Goal: Task Accomplishment & Management: Manage account settings

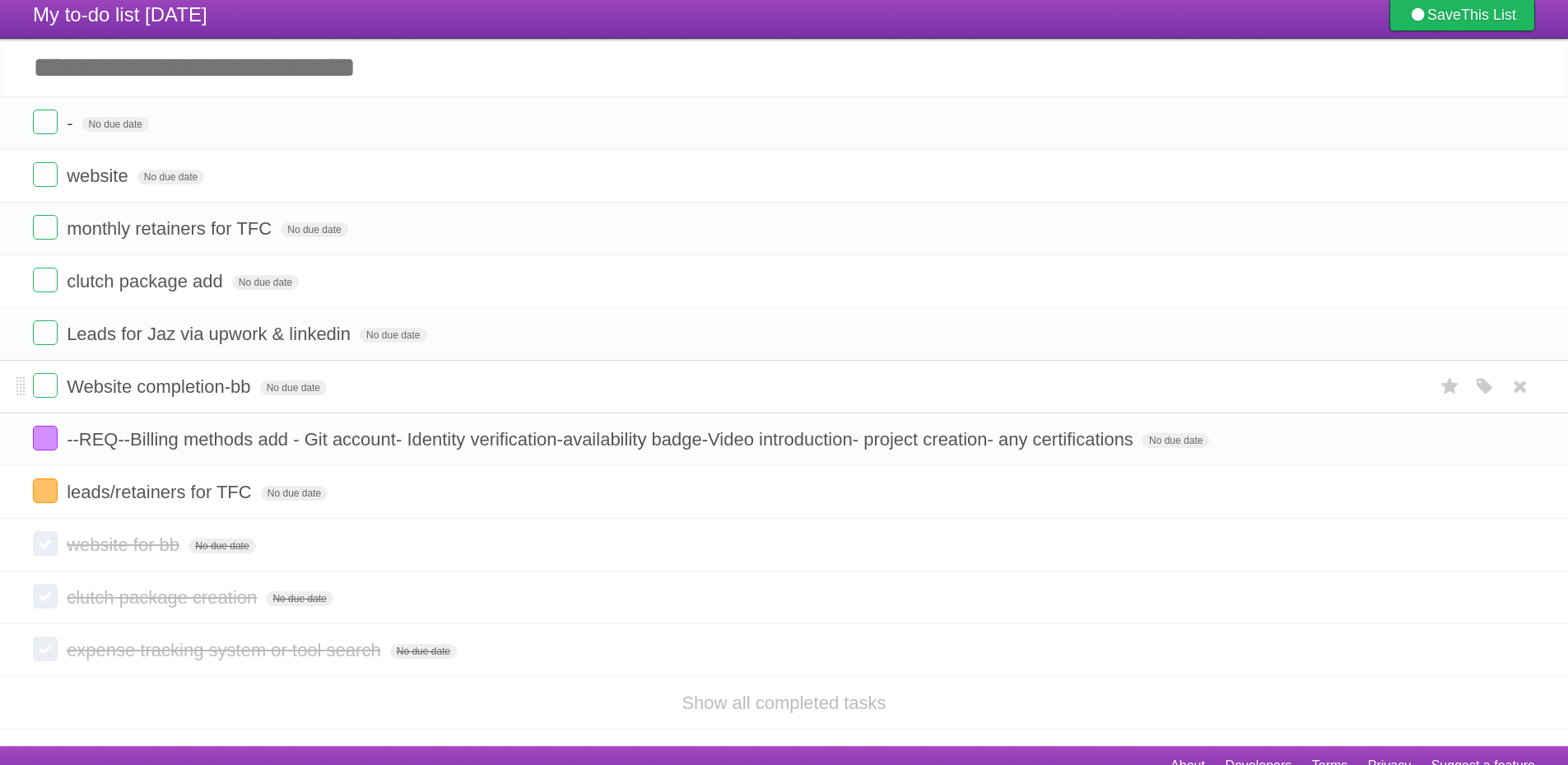
scroll to position [62, 0]
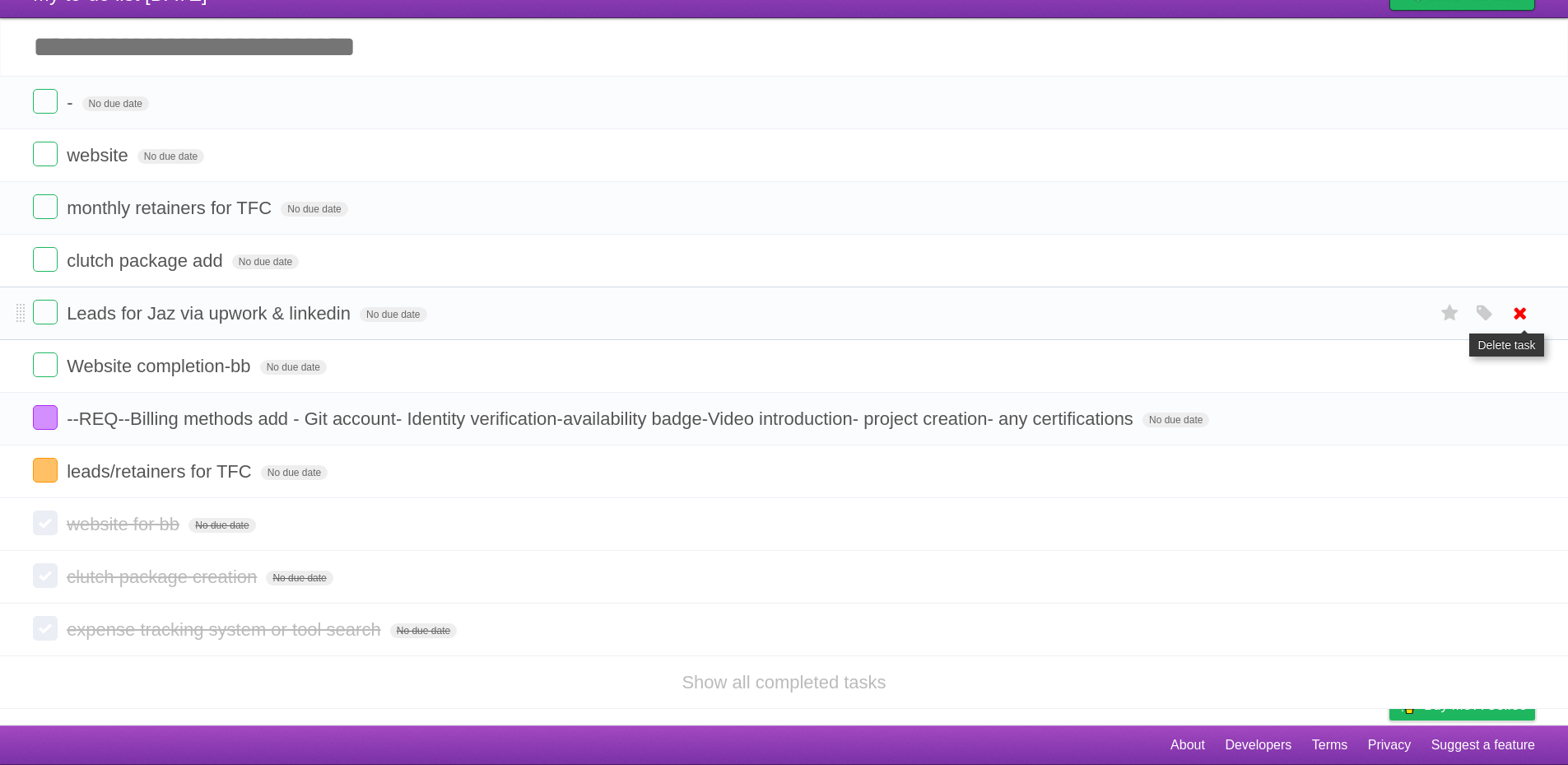
click at [1525, 313] on icon at bounding box center [1520, 313] width 23 height 27
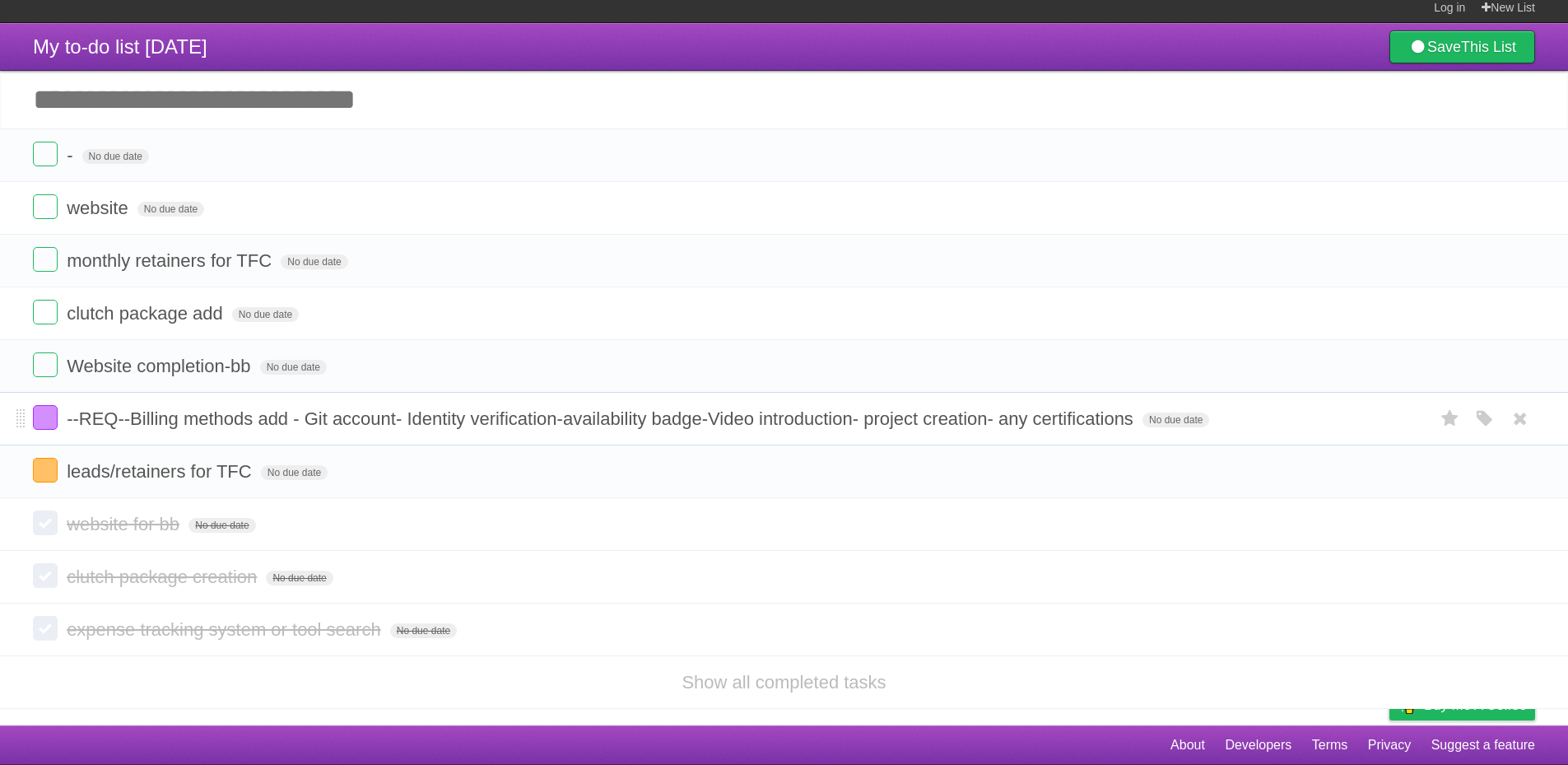
scroll to position [9, 0]
click at [1526, 472] on icon at bounding box center [1520, 471] width 23 height 27
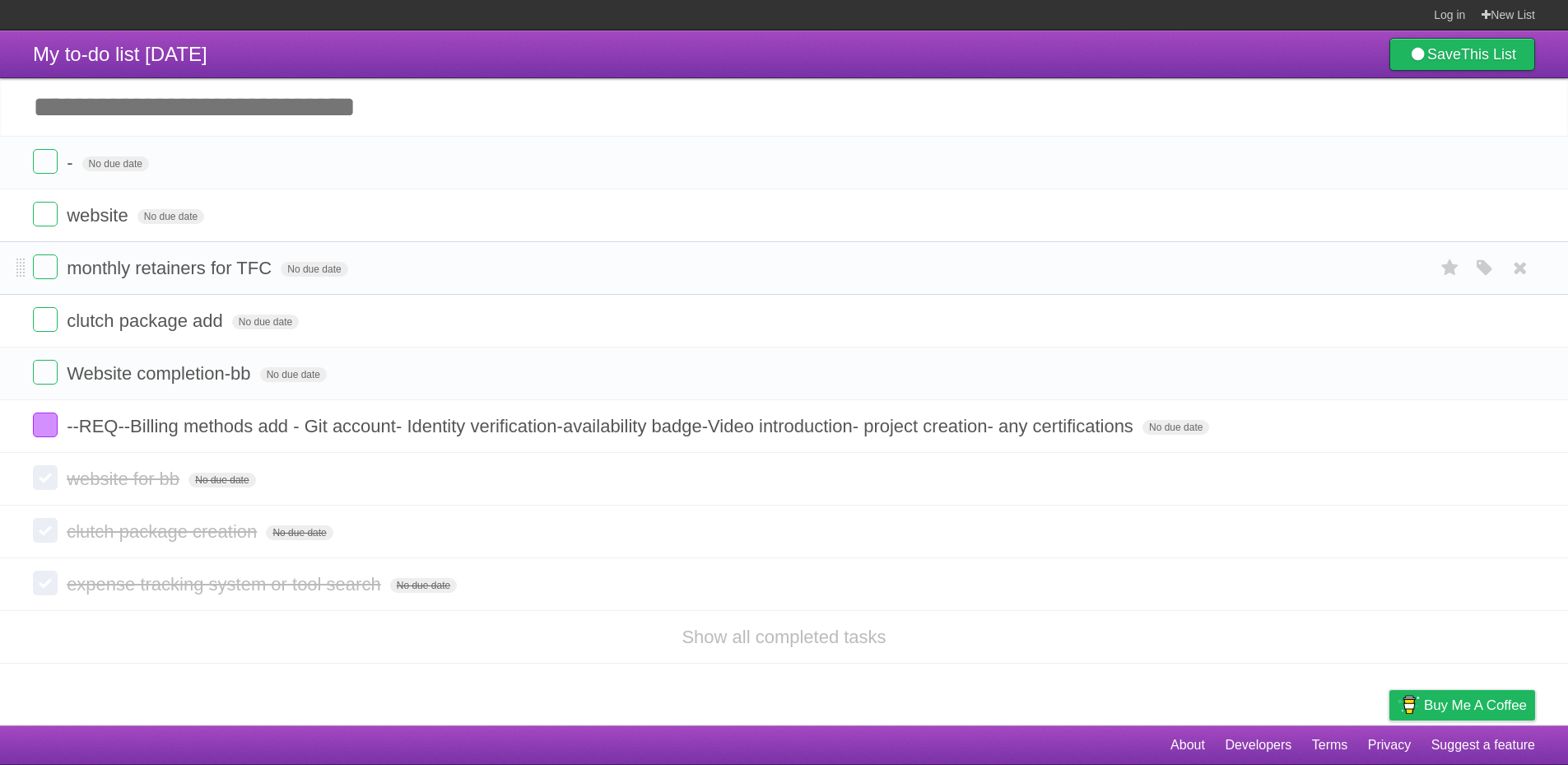
scroll to position [0, 0]
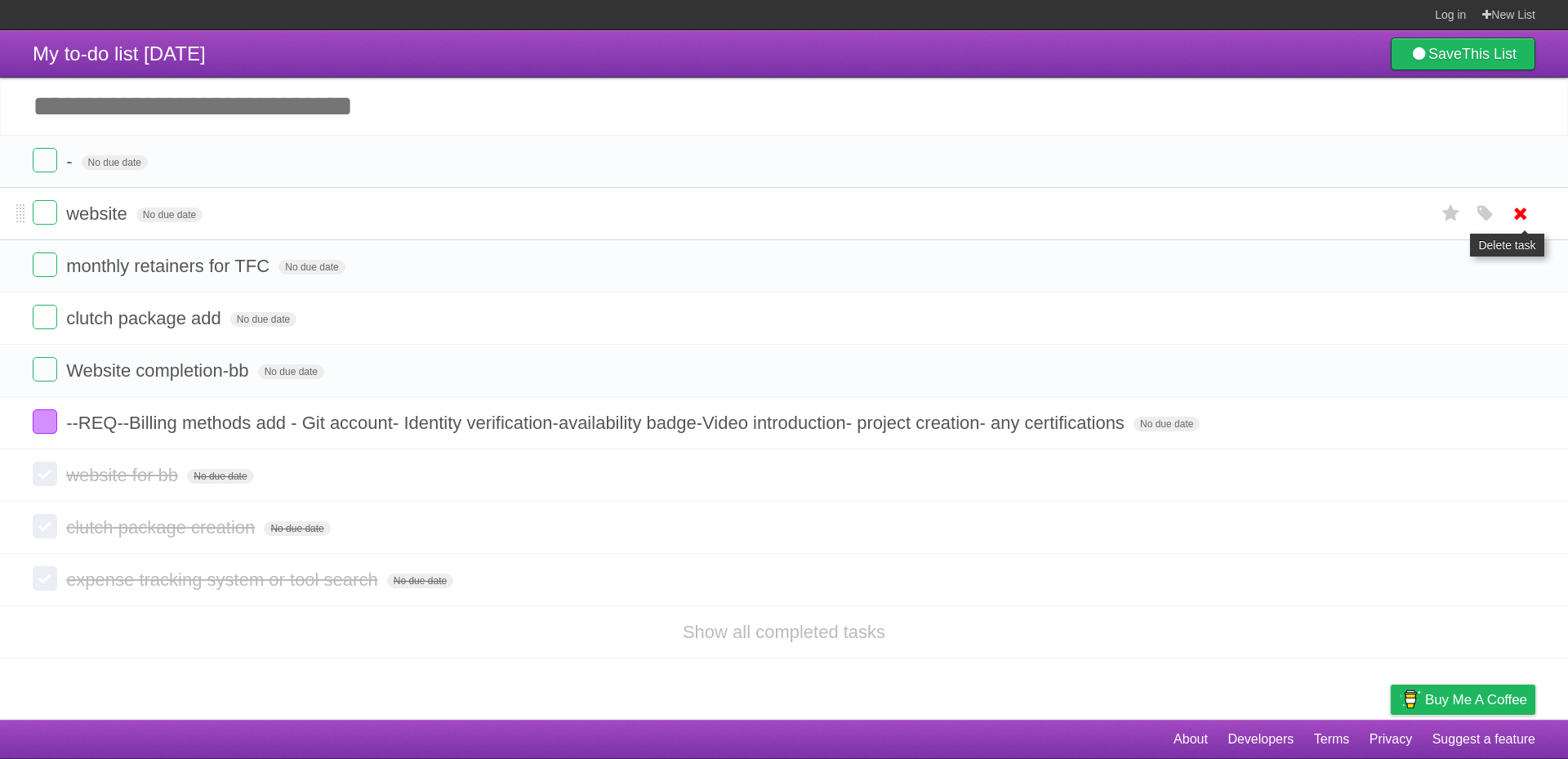
click at [1524, 212] on icon at bounding box center [1520, 213] width 23 height 27
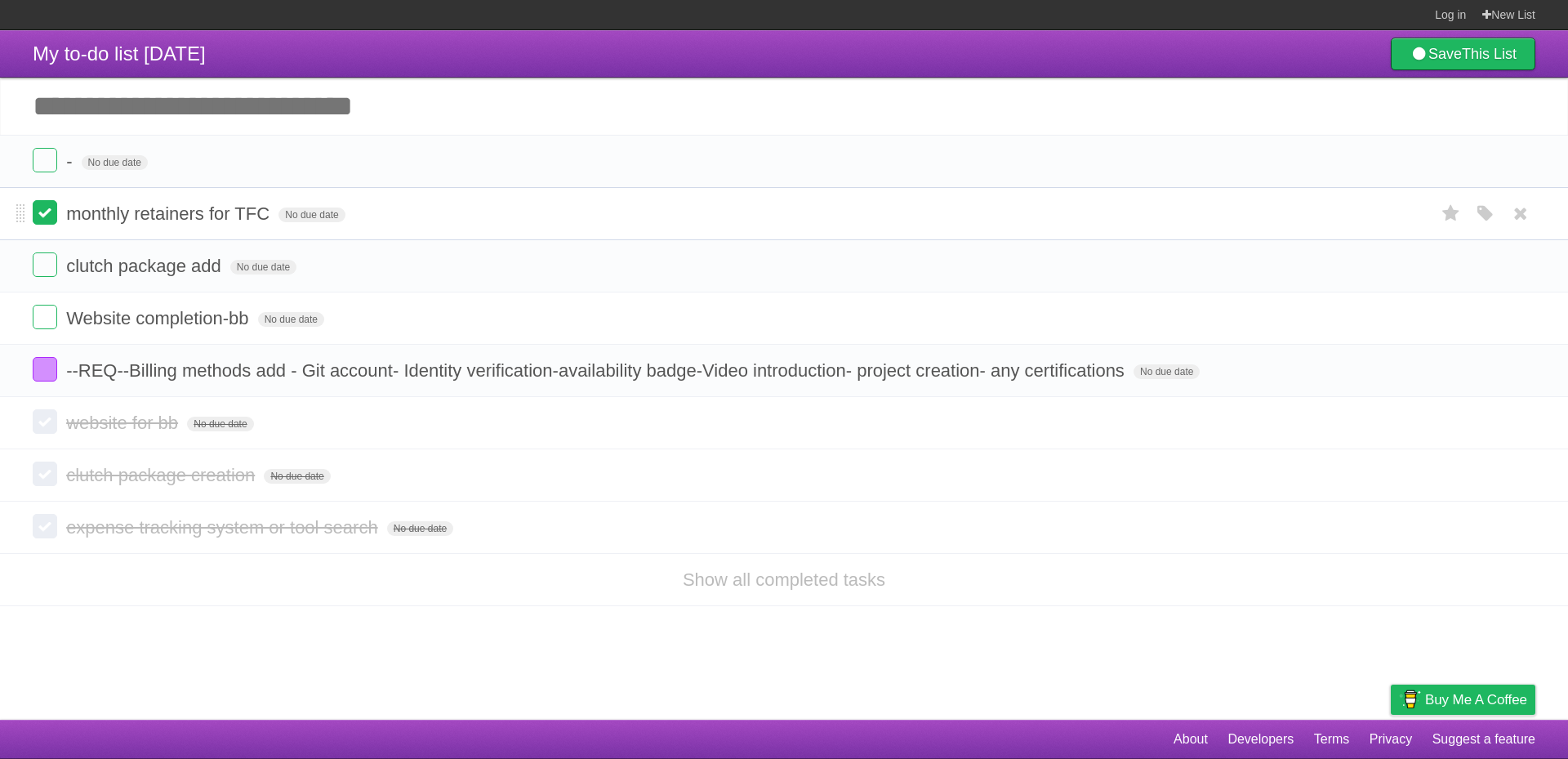
click at [50, 215] on label at bounding box center [45, 212] width 24 height 24
click at [49, 271] on label at bounding box center [45, 264] width 24 height 24
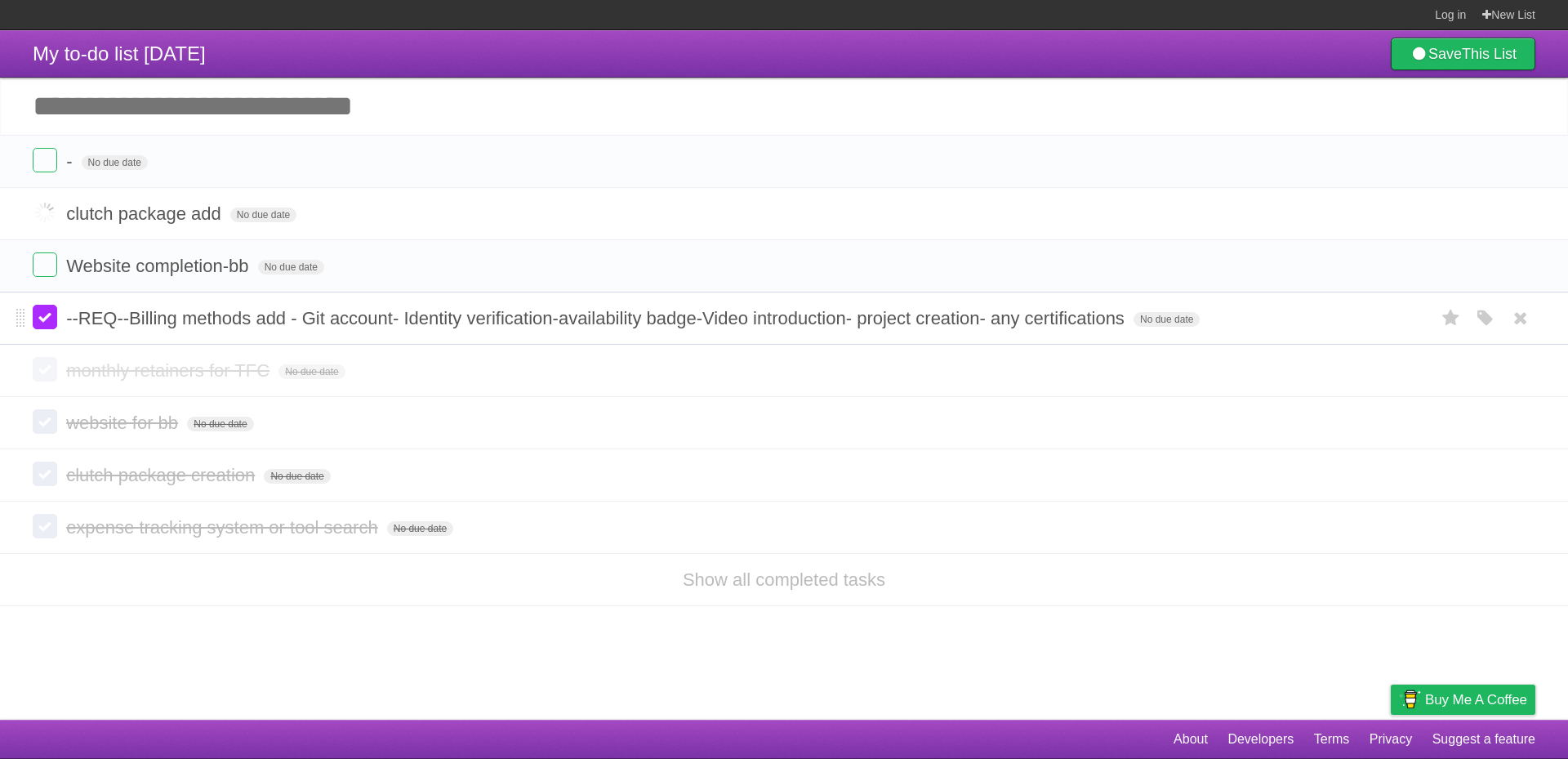
click at [37, 320] on label at bounding box center [45, 317] width 24 height 24
click at [52, 277] on label at bounding box center [45, 264] width 24 height 24
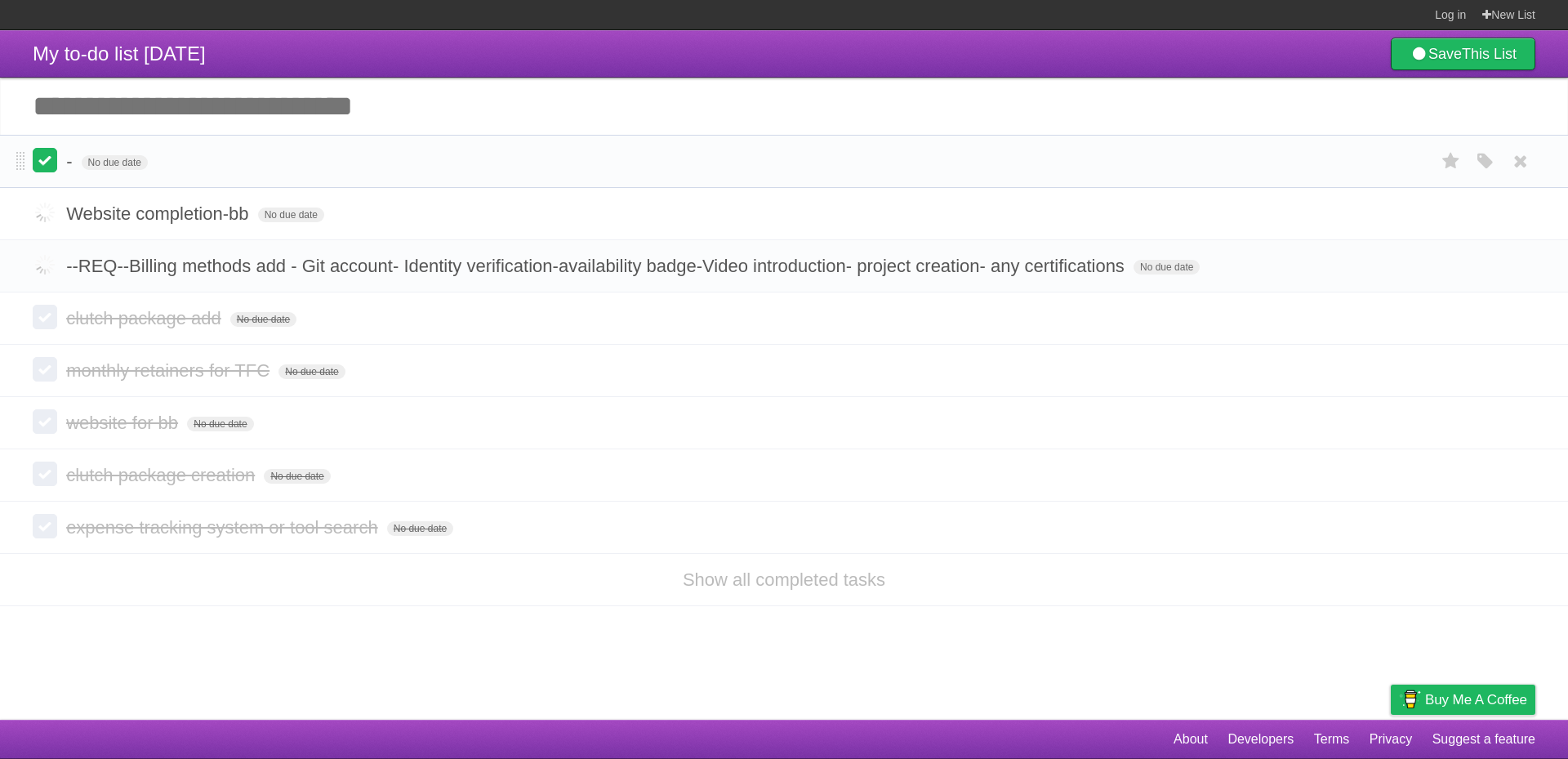
click at [48, 165] on label at bounding box center [45, 160] width 24 height 24
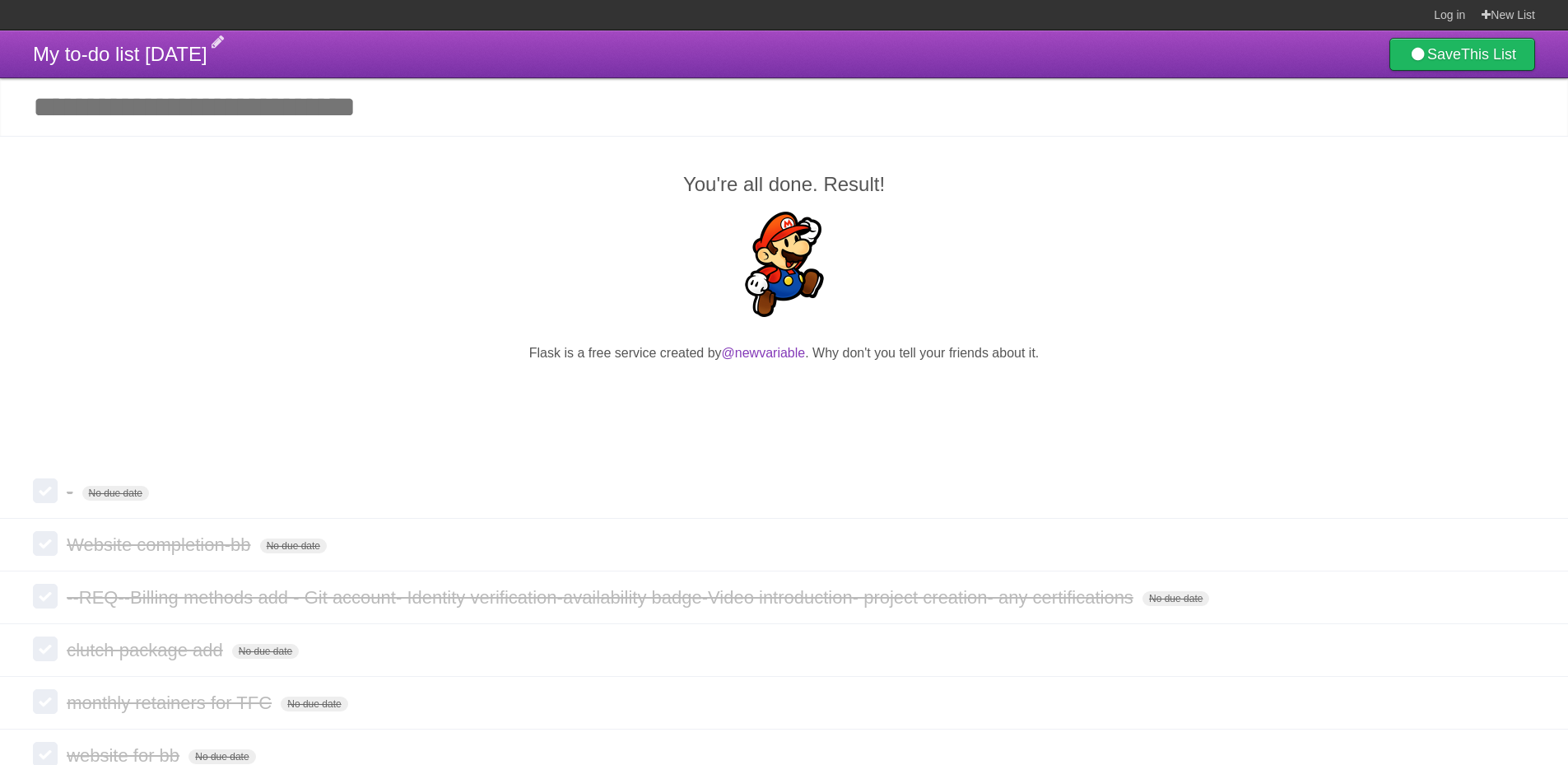
click at [110, 49] on span "My to-do list [DATE]" at bounding box center [120, 54] width 175 height 23
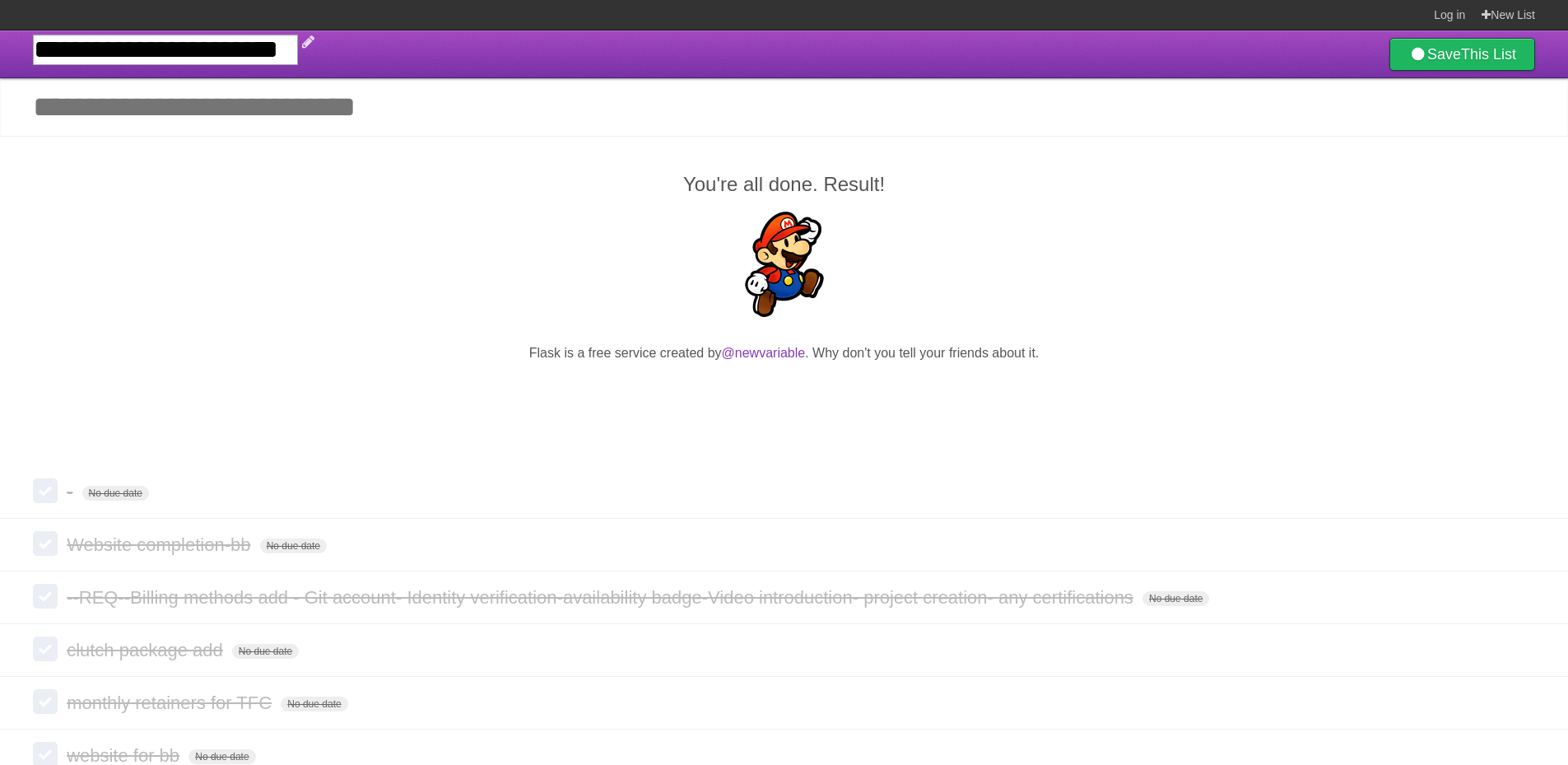
click at [298, 52] on input "**********" at bounding box center [165, 49] width 265 height 30
click at [221, 43] on input "**********" at bounding box center [165, 49] width 265 height 30
